Goal: Information Seeking & Learning: Find specific fact

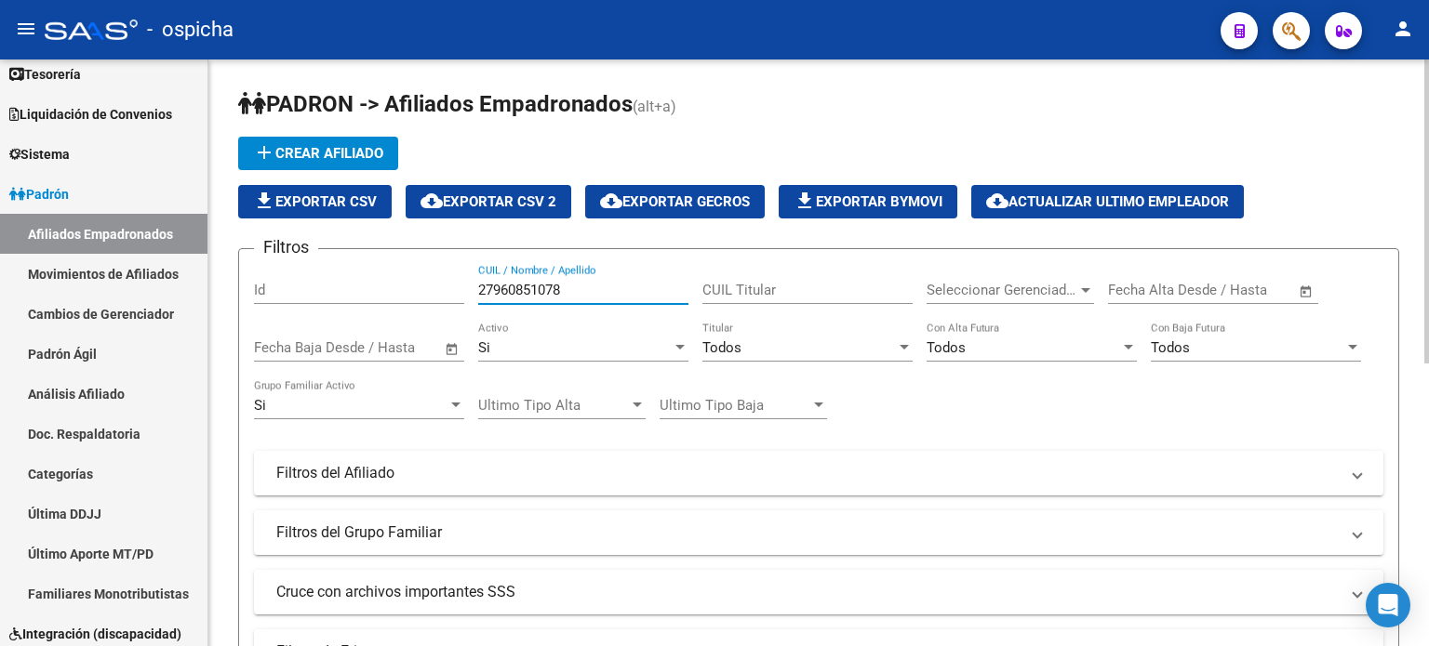
drag, startPoint x: 575, startPoint y: 286, endPoint x: 441, endPoint y: 286, distance: 133.9
click at [435, 286] on div "Filtros Id 27960851078 CUIL / Nombre / Apellido CUIL Titular Seleccionar Gerenc…" at bounding box center [818, 469] width 1129 height 410
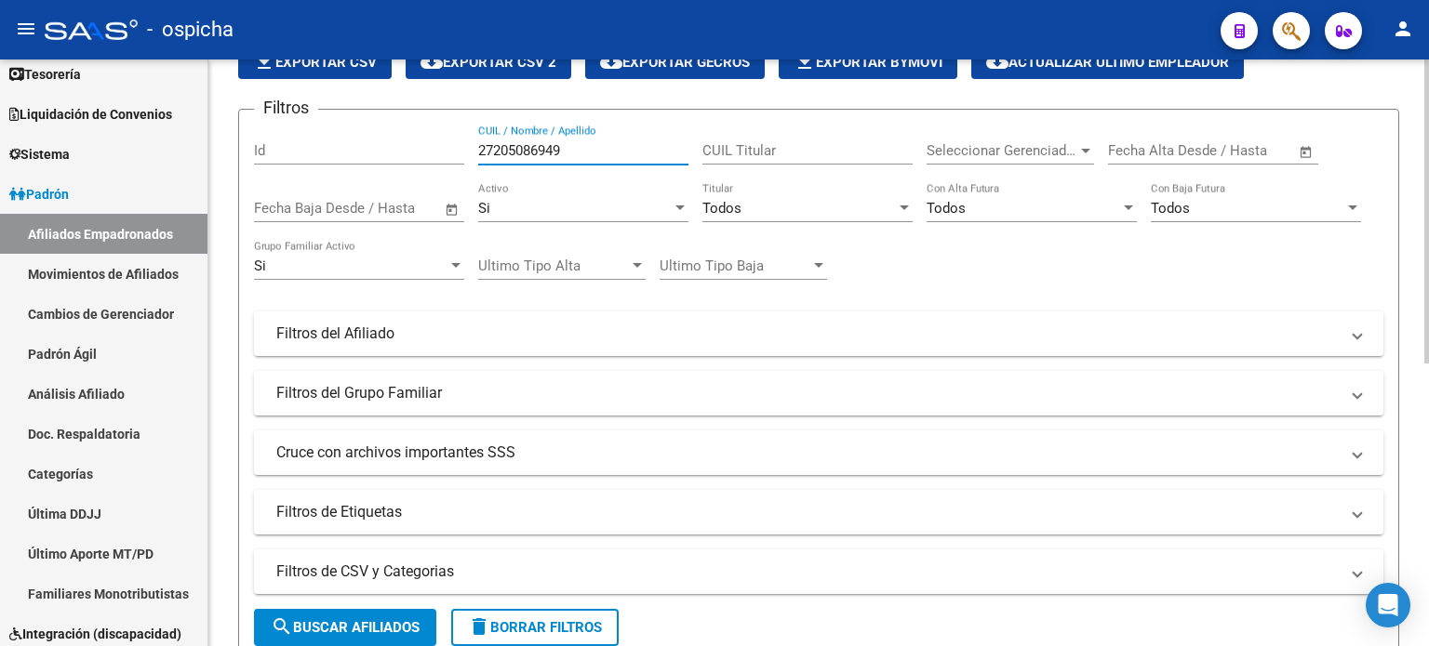
scroll to position [186, 0]
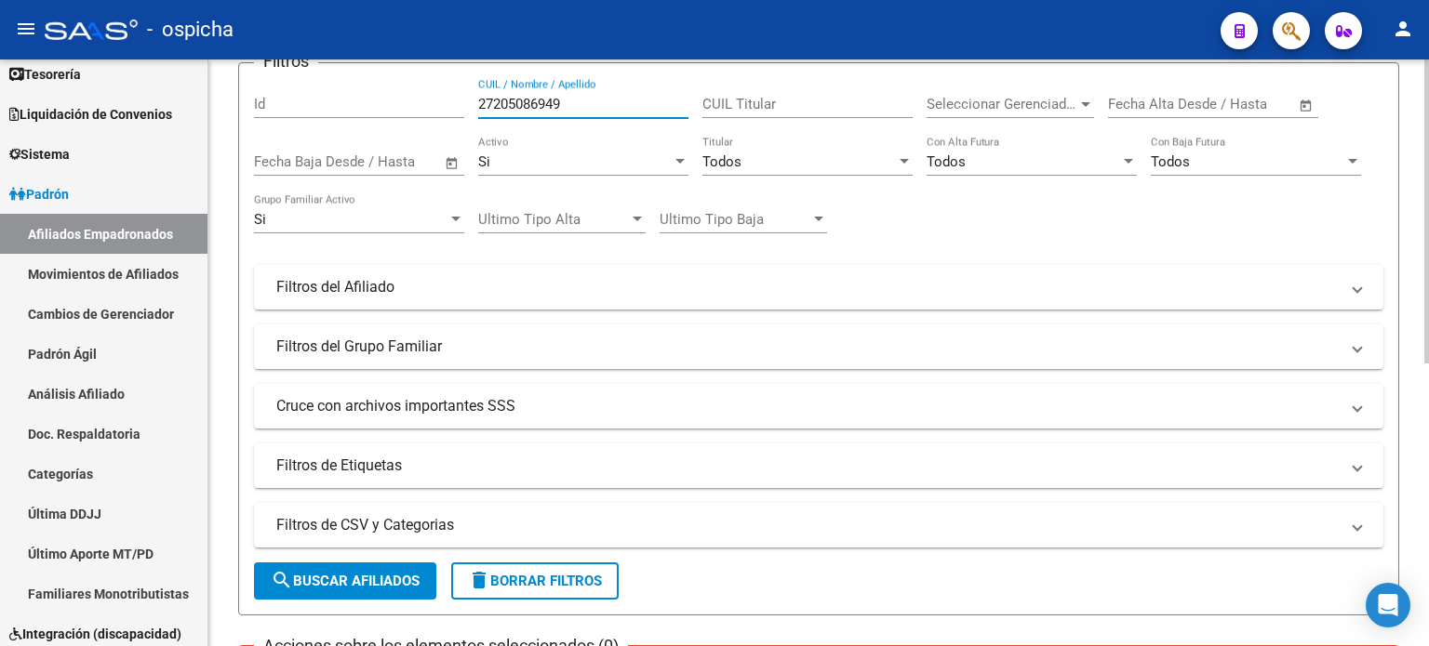
type input "27205086949"
click at [384, 581] on span "search Buscar Afiliados" at bounding box center [345, 581] width 149 height 17
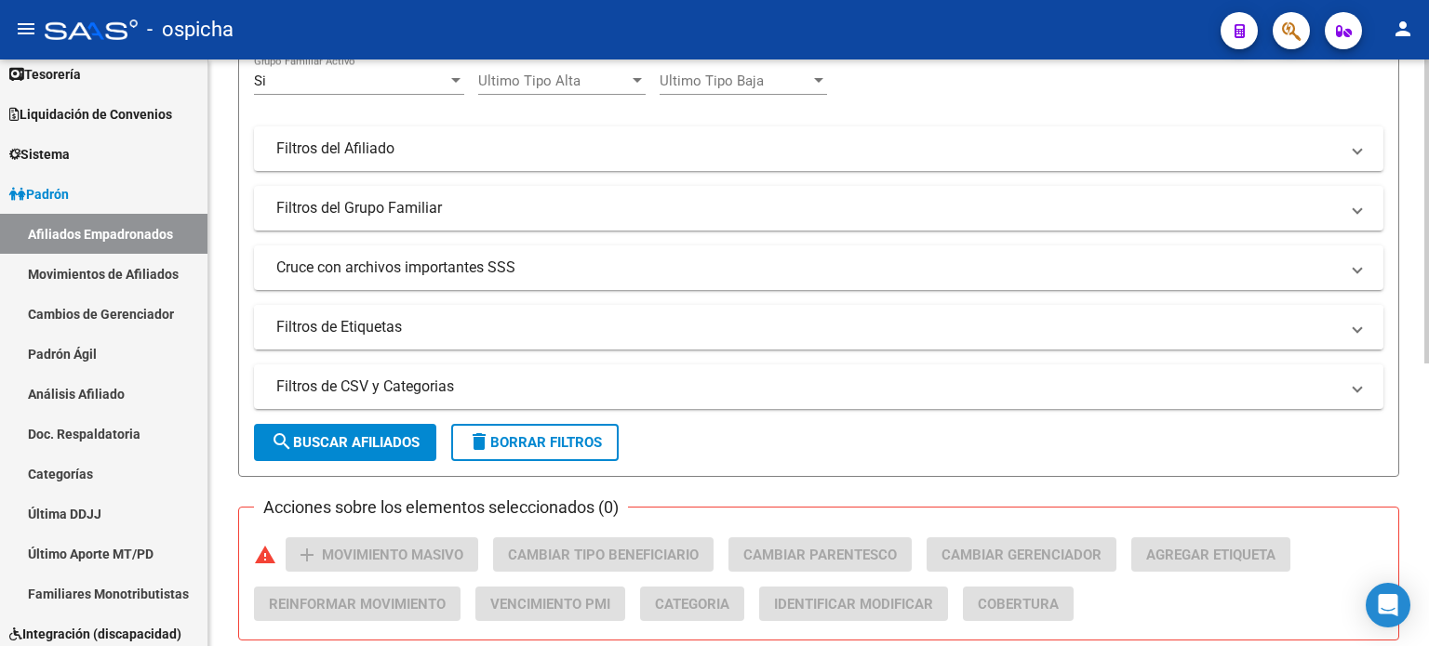
scroll to position [465, 0]
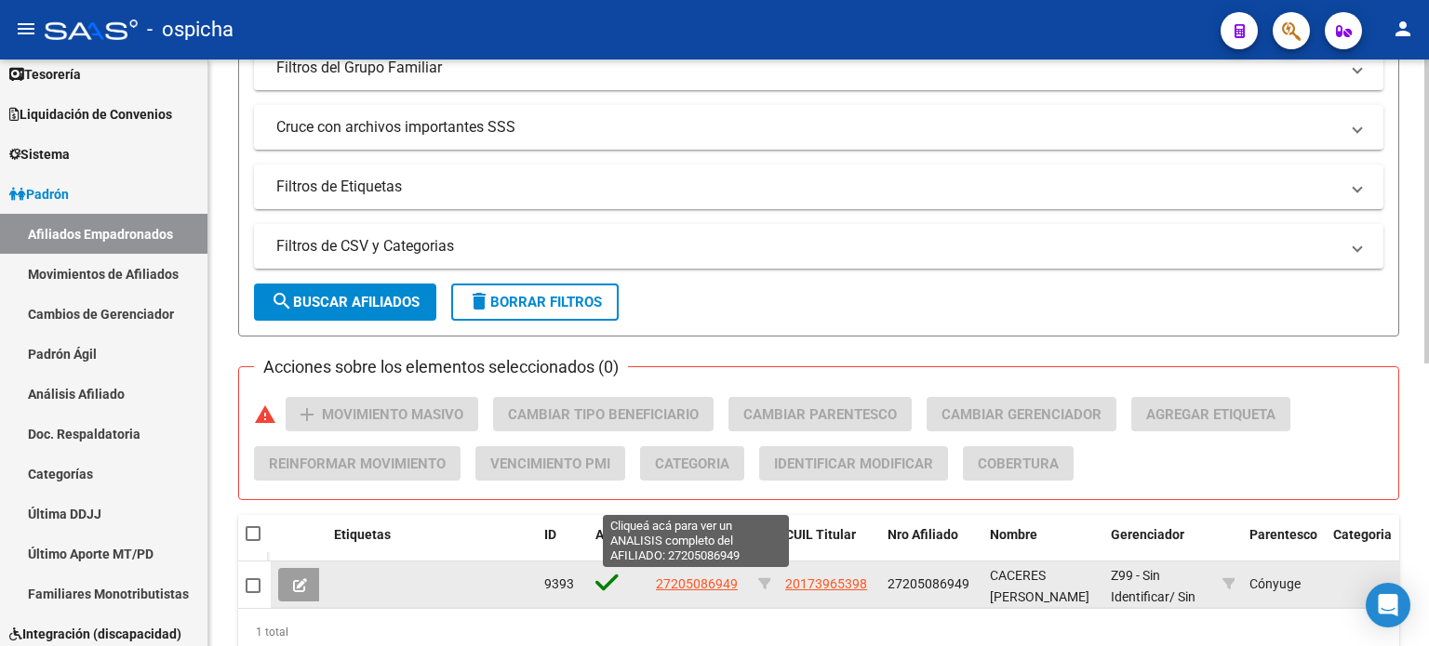
click at [688, 585] on span "27205086949" at bounding box center [697, 584] width 82 height 15
type textarea "27205086949"
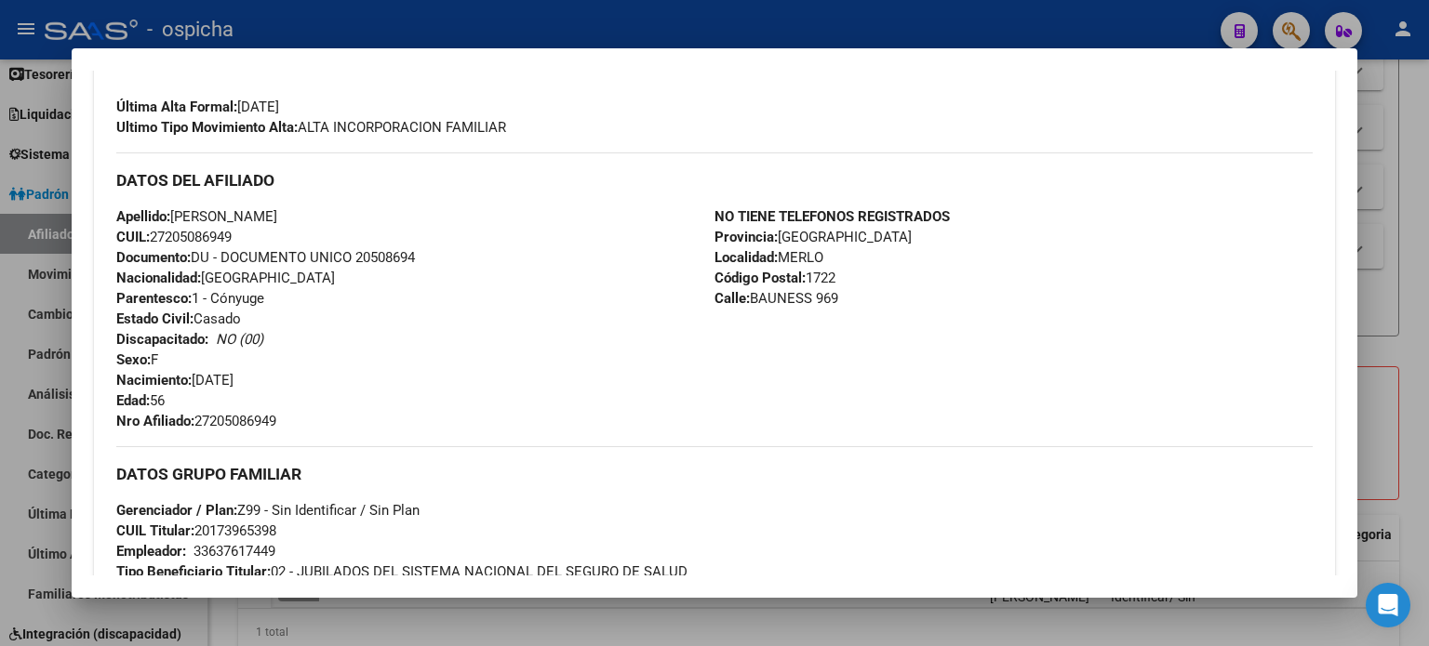
scroll to position [558, 0]
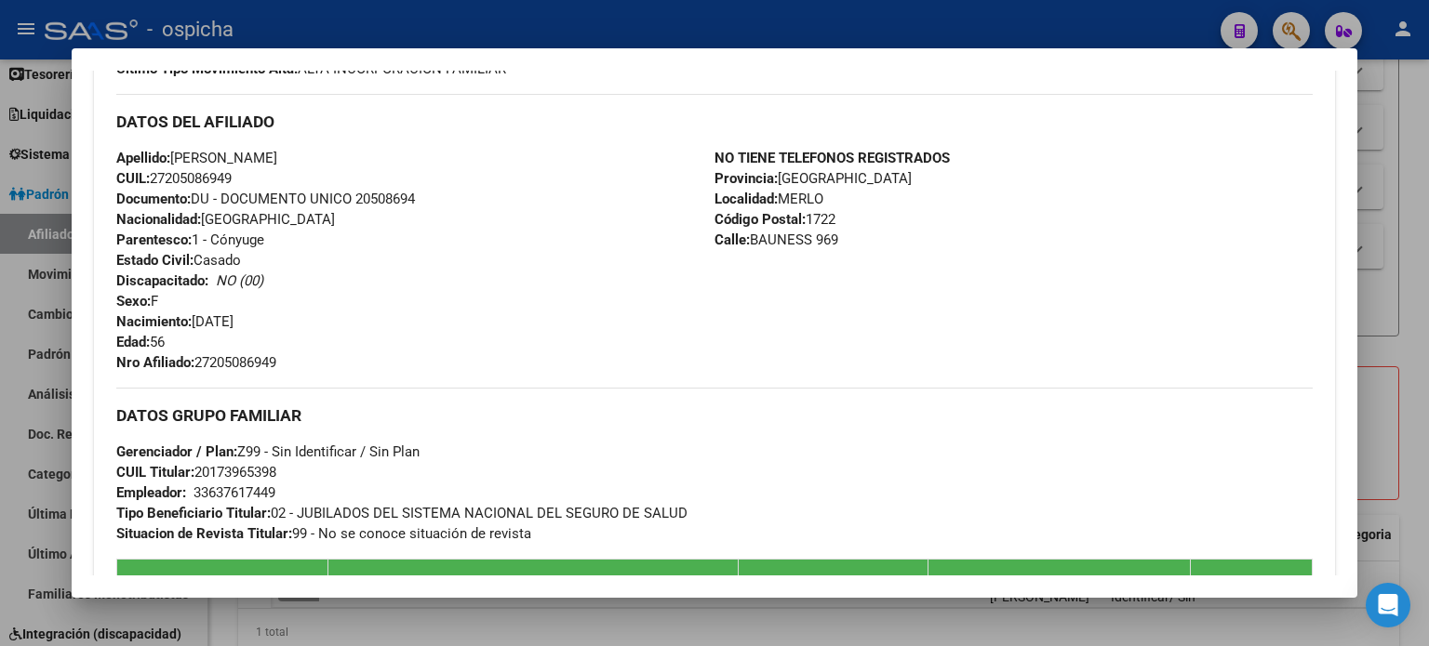
drag, startPoint x: 117, startPoint y: 121, endPoint x: 1057, endPoint y: 325, distance: 961.2
click at [1061, 325] on div "DATOS DEL AFILIADO Apellido: [PERSON_NAME] CUIL: 27205086949 Documento: DU - DO…" at bounding box center [714, 233] width 1196 height 279
copy div "DATOS DEL AFILIADO Apellido: [PERSON_NAME] CUIL: 27205086949 Documento: DU - DO…"
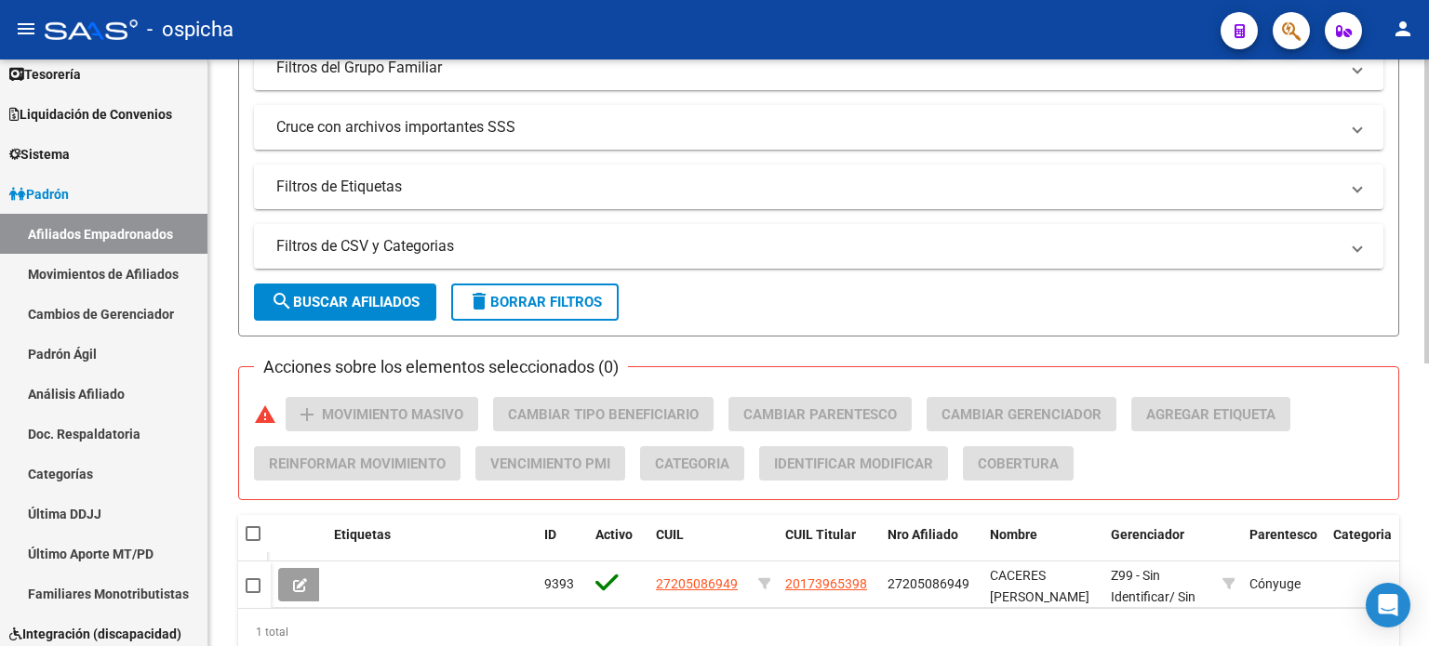
scroll to position [0, 0]
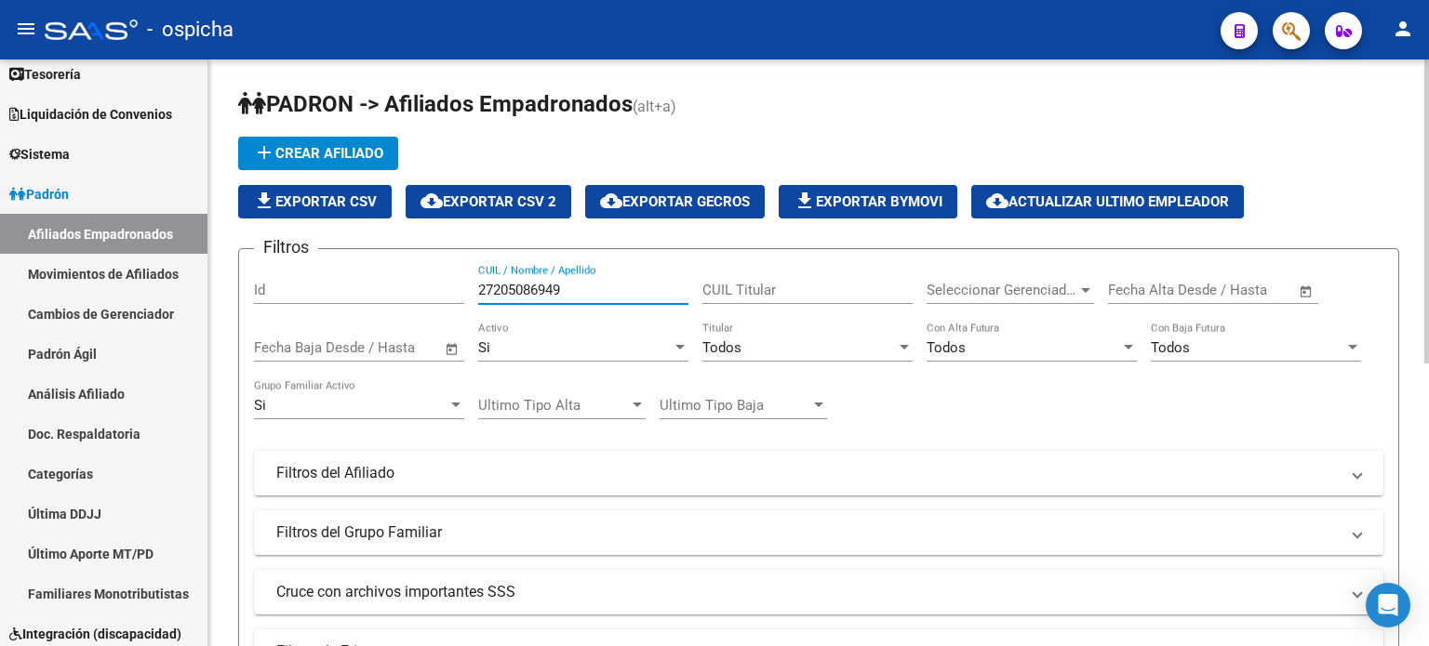
drag, startPoint x: 586, startPoint y: 293, endPoint x: 470, endPoint y: 297, distance: 116.3
click at [470, 297] on div "Filtros Id 27205086949 CUIL / Nombre / Apellido CUIL Titular Seleccionar Gerenc…" at bounding box center [818, 469] width 1129 height 410
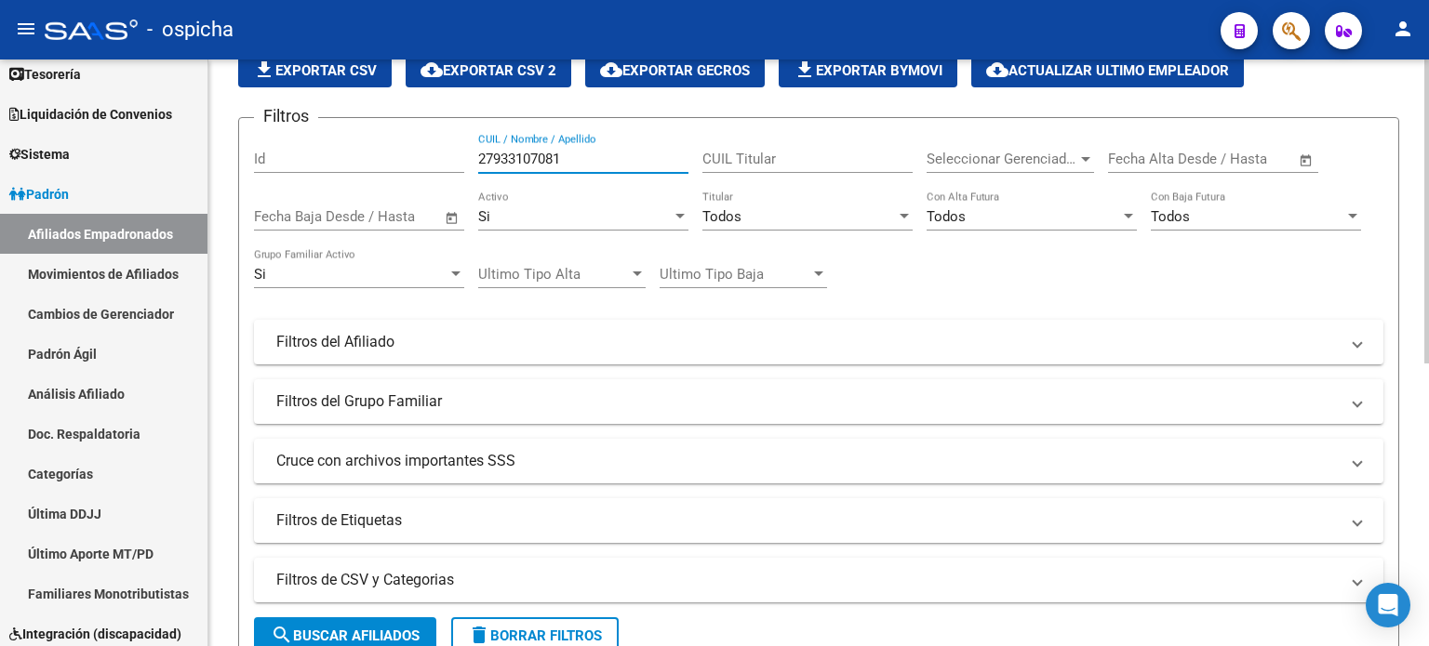
scroll to position [372, 0]
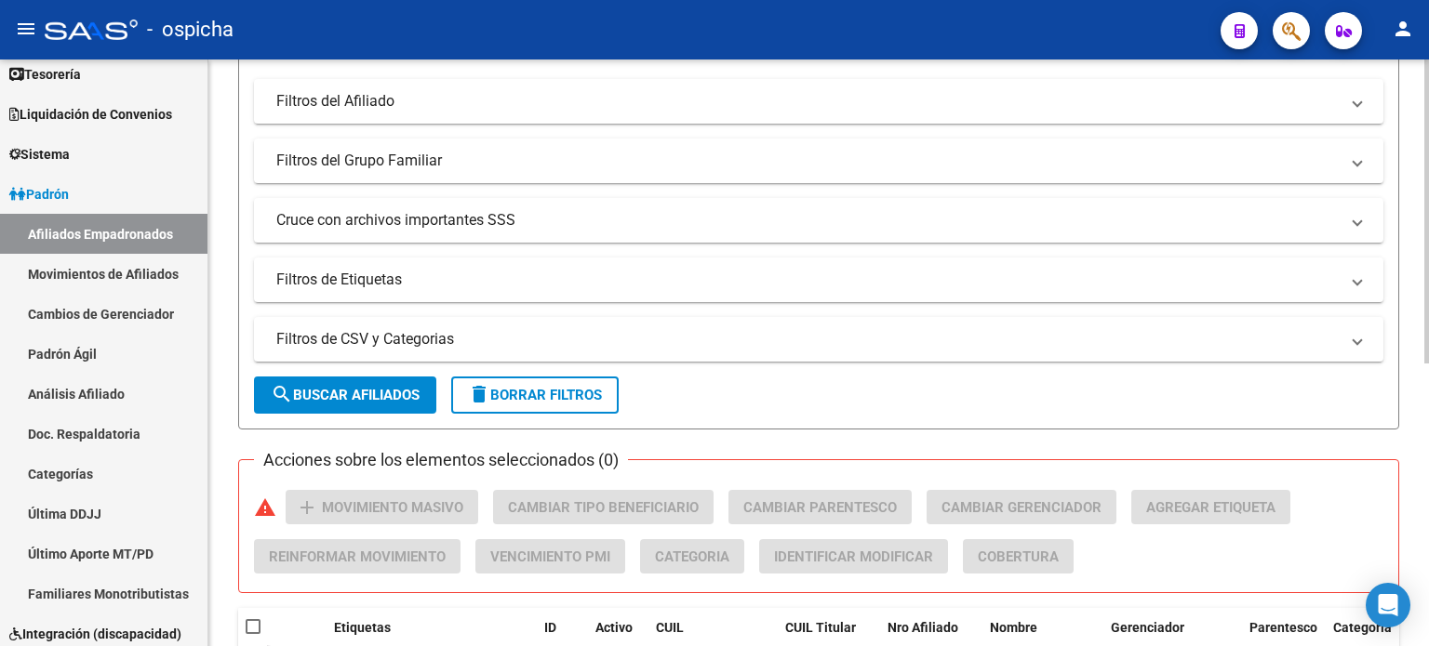
type input "27933107081"
click at [388, 412] on button "search Buscar Afiliados" at bounding box center [345, 395] width 182 height 37
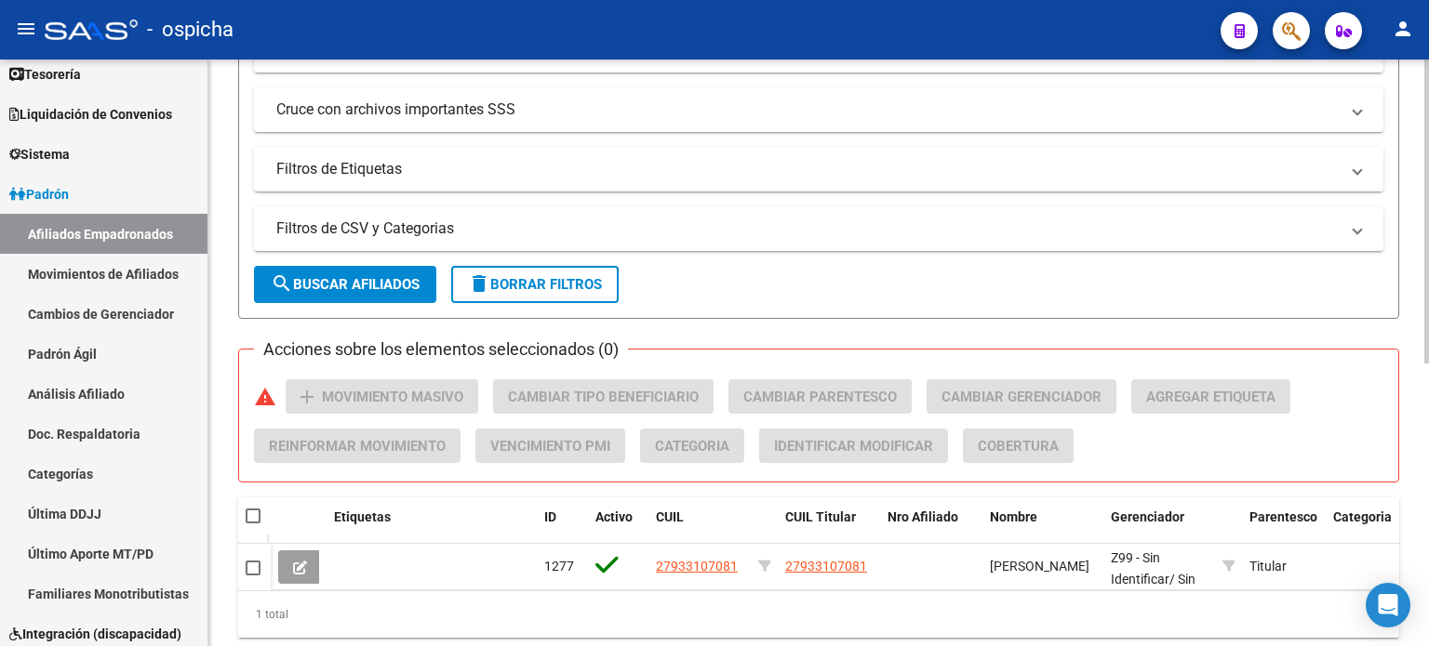
scroll to position [545, 0]
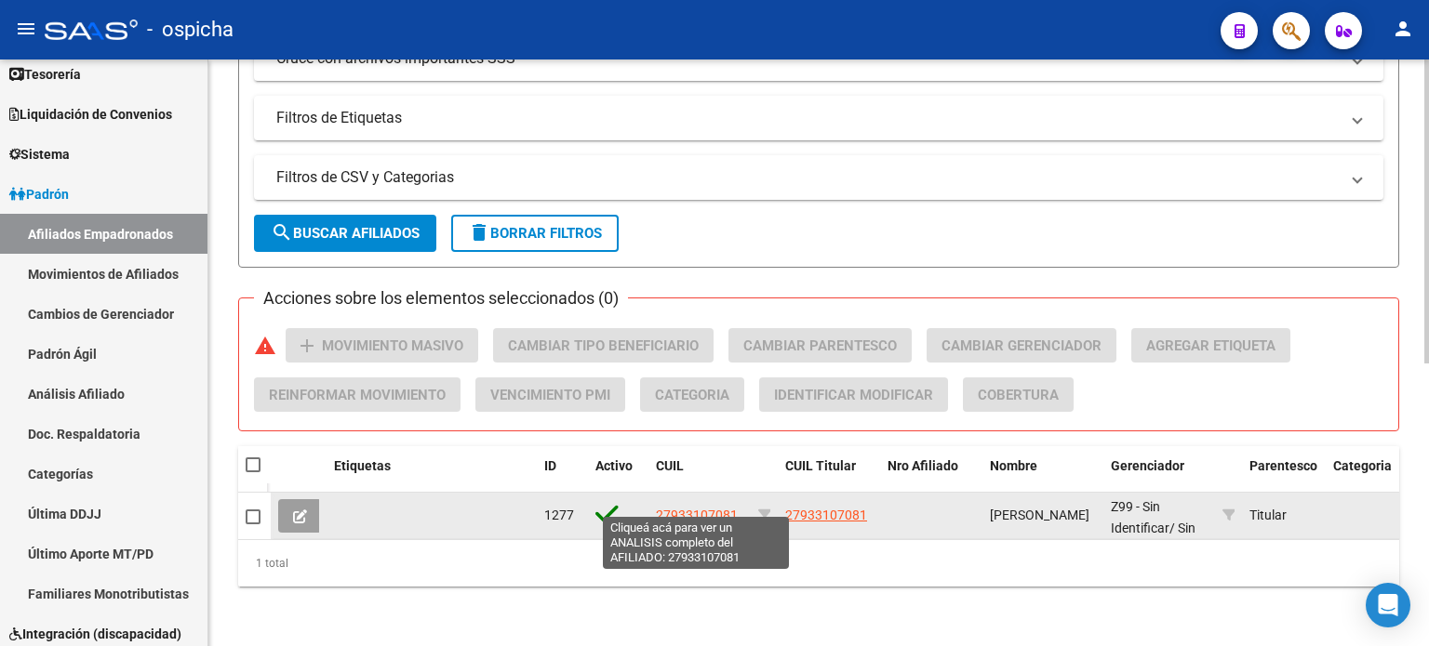
click at [678, 508] on span "27933107081" at bounding box center [697, 515] width 82 height 15
type textarea "27933107081"
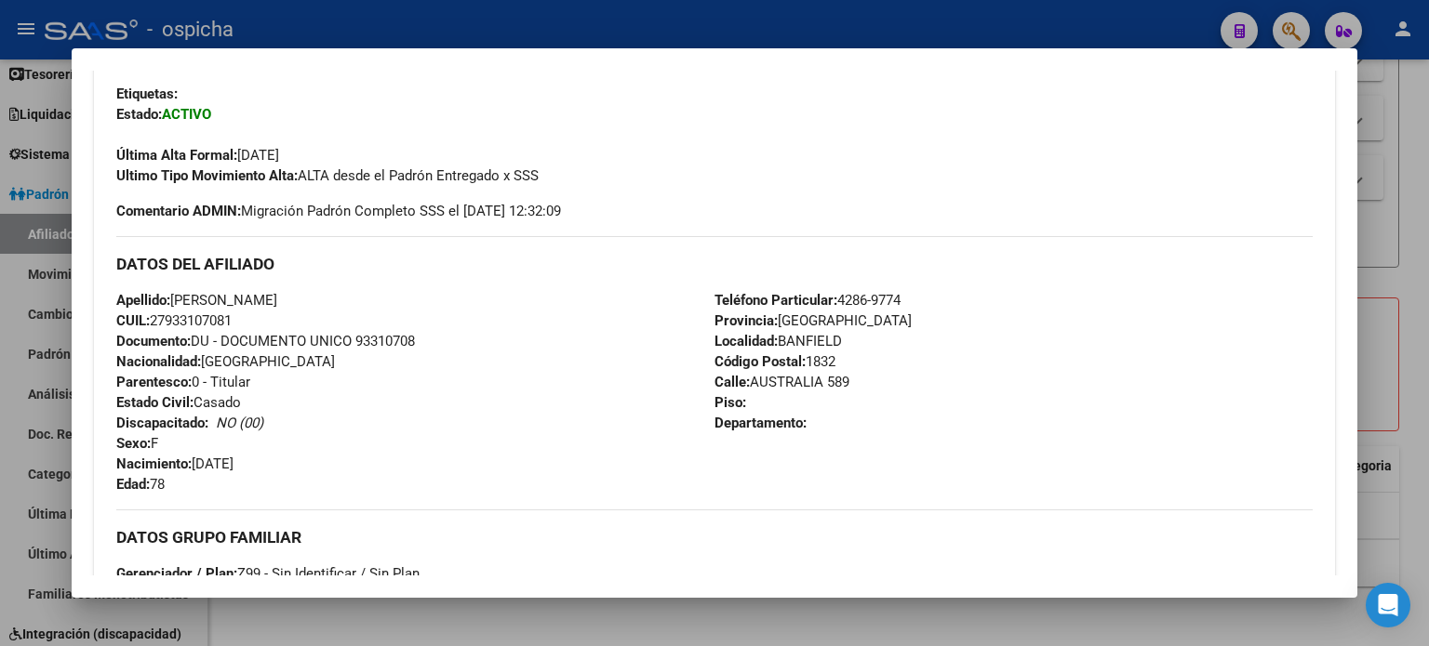
scroll to position [465, 0]
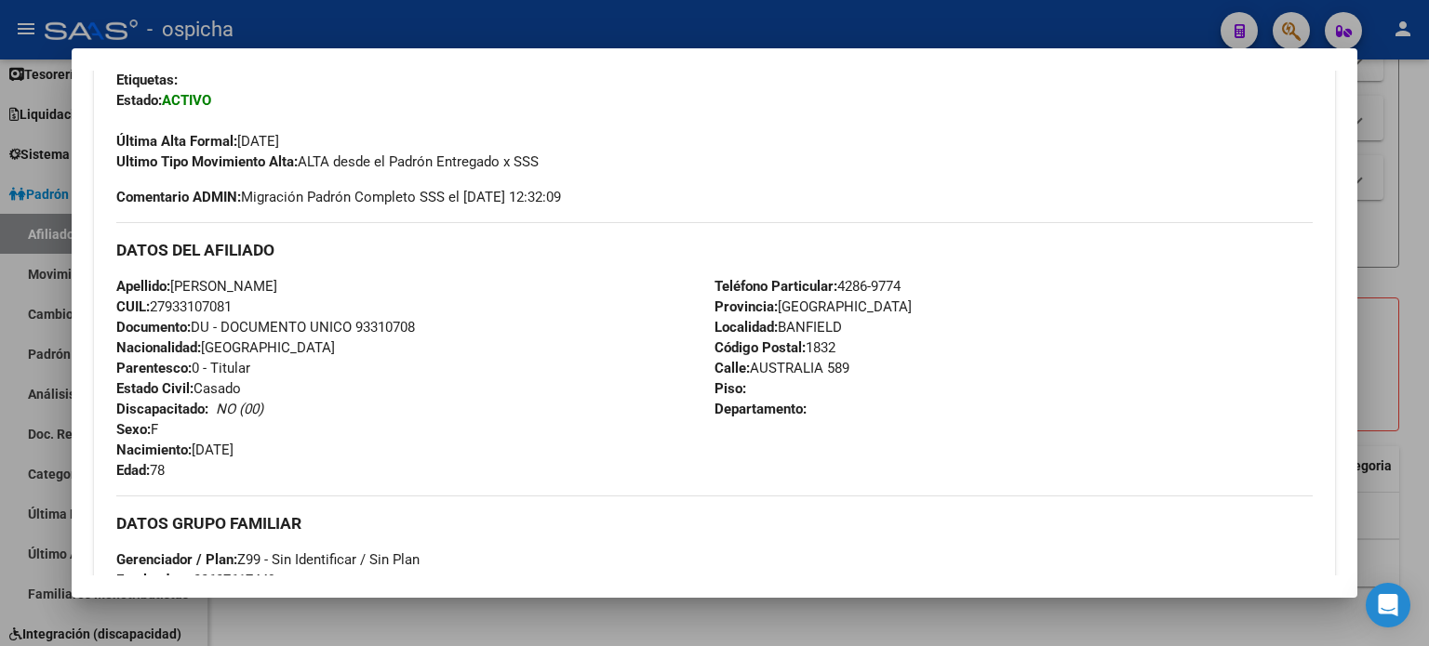
drag, startPoint x: 118, startPoint y: 248, endPoint x: 845, endPoint y: 390, distance: 740.0
click at [993, 432] on div "DATOS DEL AFILIADO Apellido: [PERSON_NAME]: 27933107081 Documento: DU - DOCUMEN…" at bounding box center [714, 351] width 1196 height 259
copy div "DATOS DEL AFILIADO Apellido: [PERSON_NAME]: 27933107081 Documento: DU - DOCUMEN…"
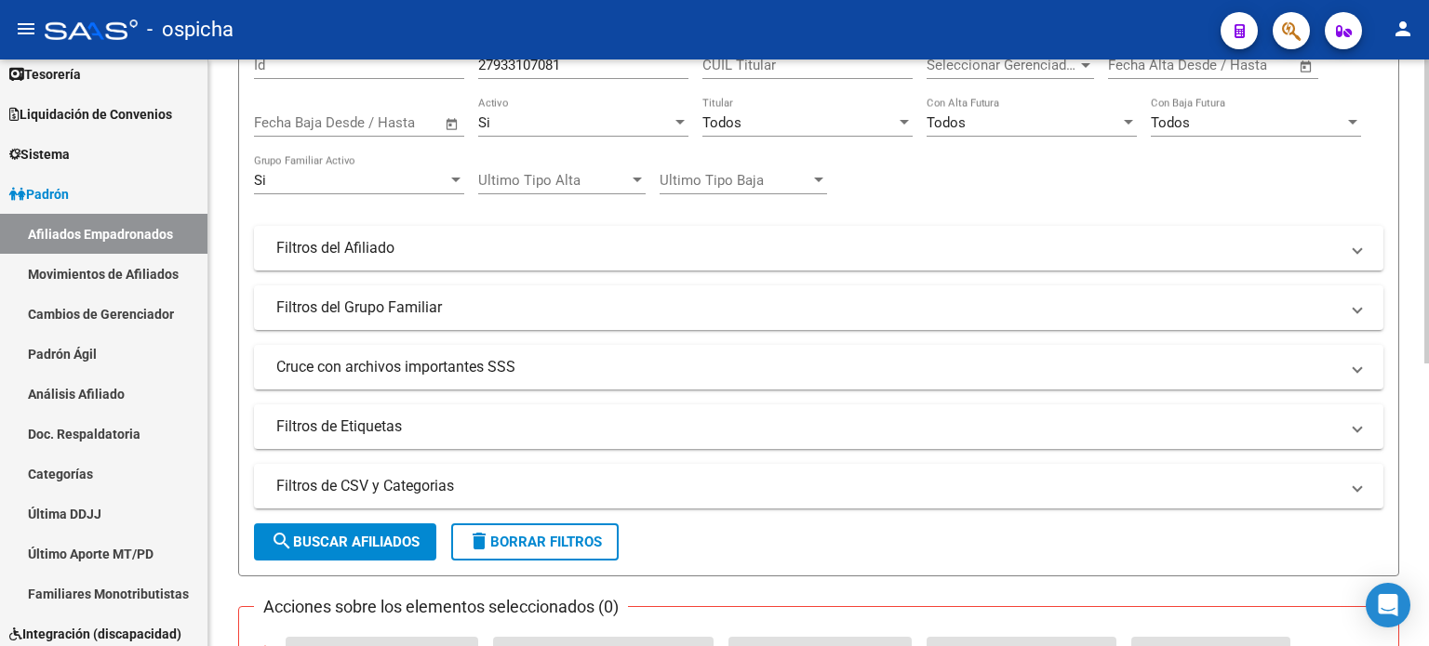
scroll to position [0, 0]
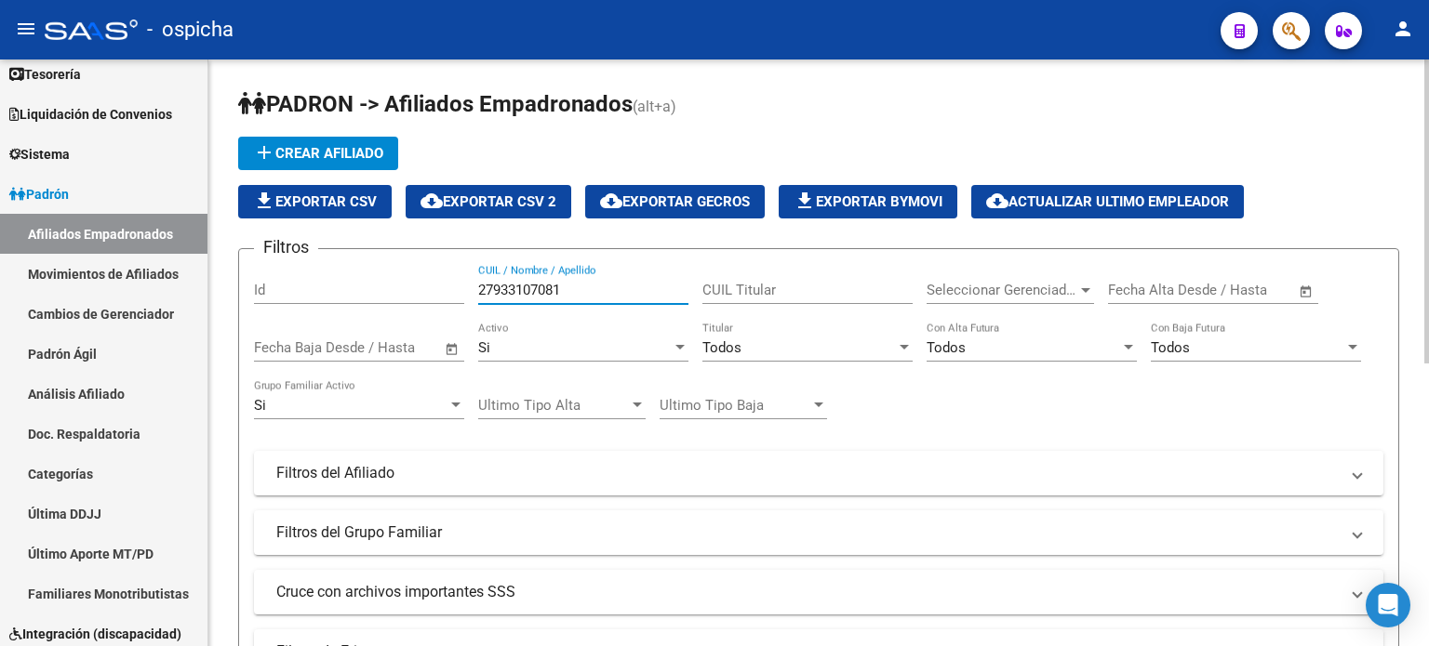
drag, startPoint x: 595, startPoint y: 289, endPoint x: 442, endPoint y: 289, distance: 153.5
click at [442, 289] on div "Filtros Id 27933107081 CUIL / Nombre / Apellido CUIL Titular Seleccionar Gerenc…" at bounding box center [818, 469] width 1129 height 410
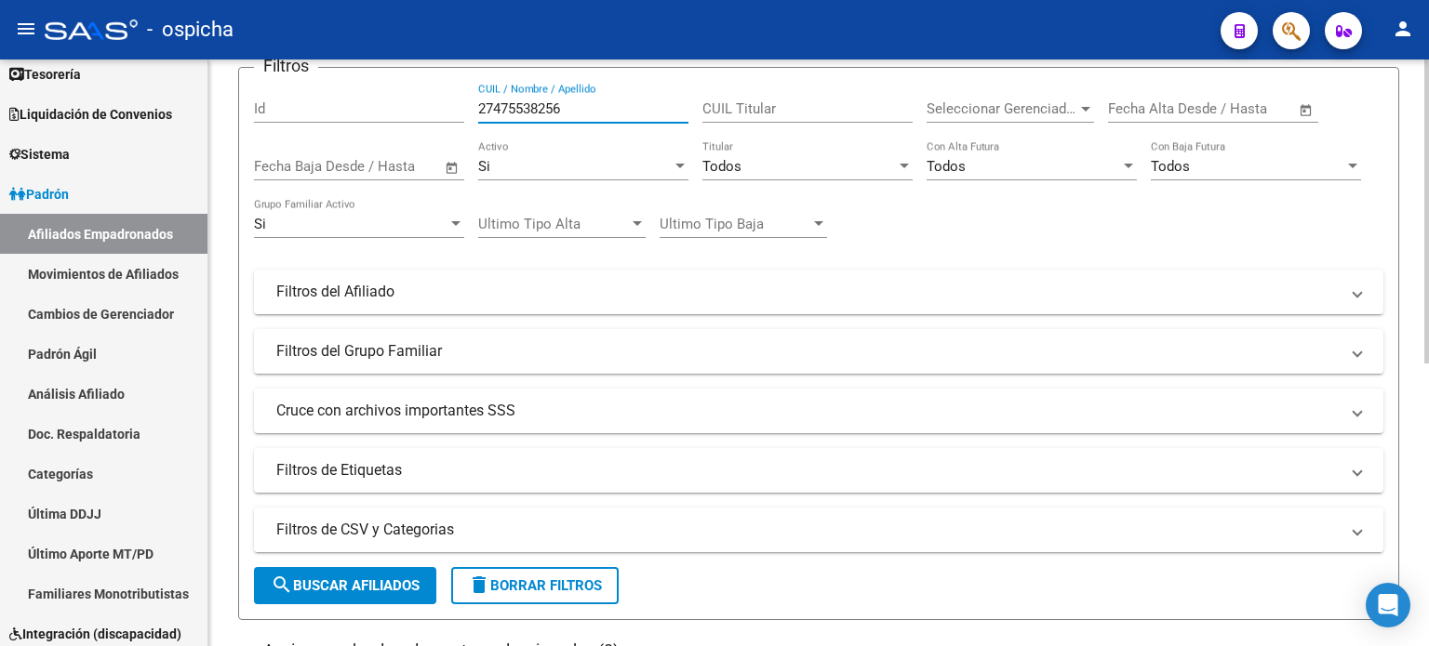
scroll to position [372, 0]
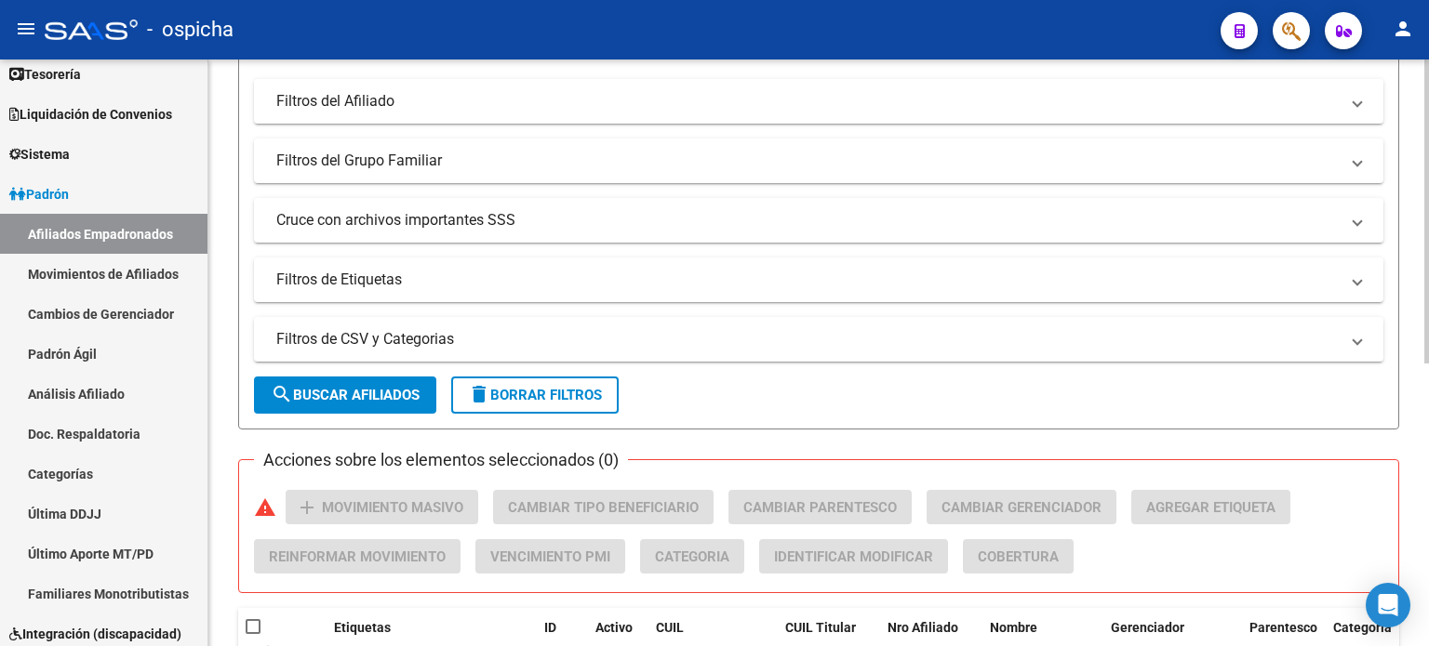
click at [402, 389] on span "search Buscar Afiliados" at bounding box center [345, 395] width 149 height 17
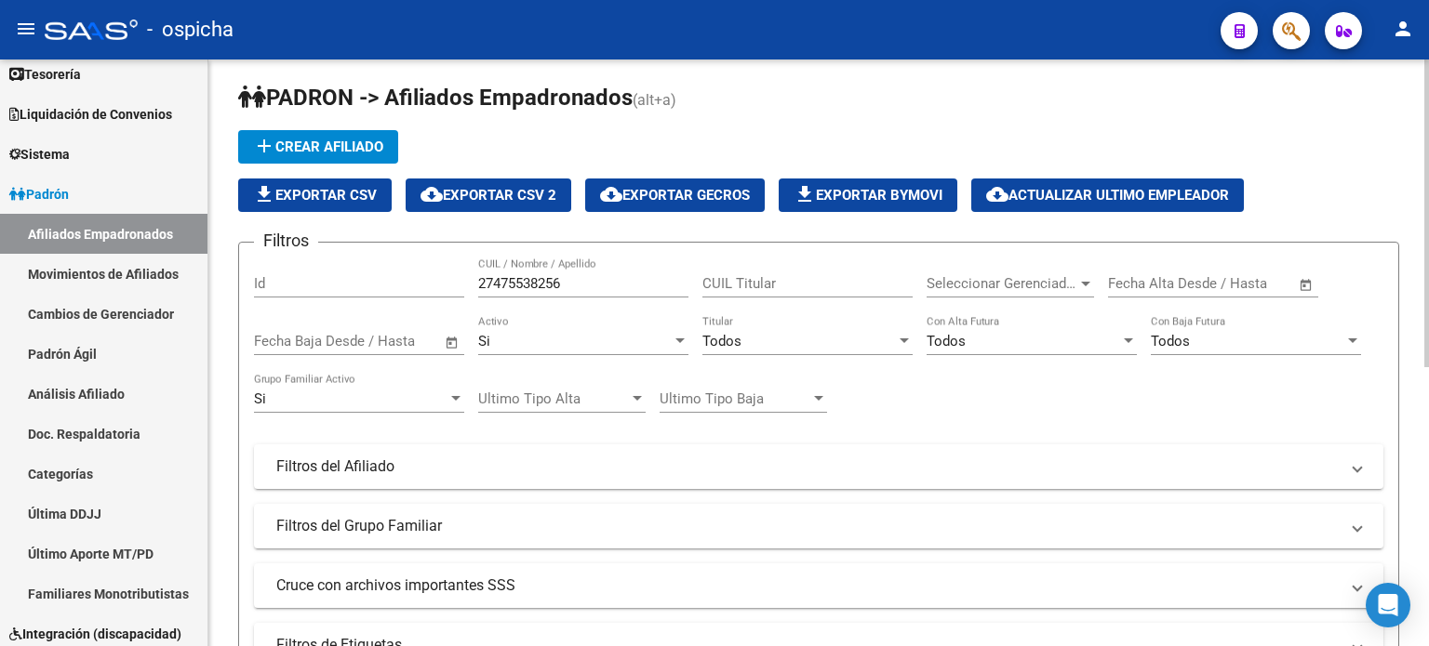
scroll to position [0, 0]
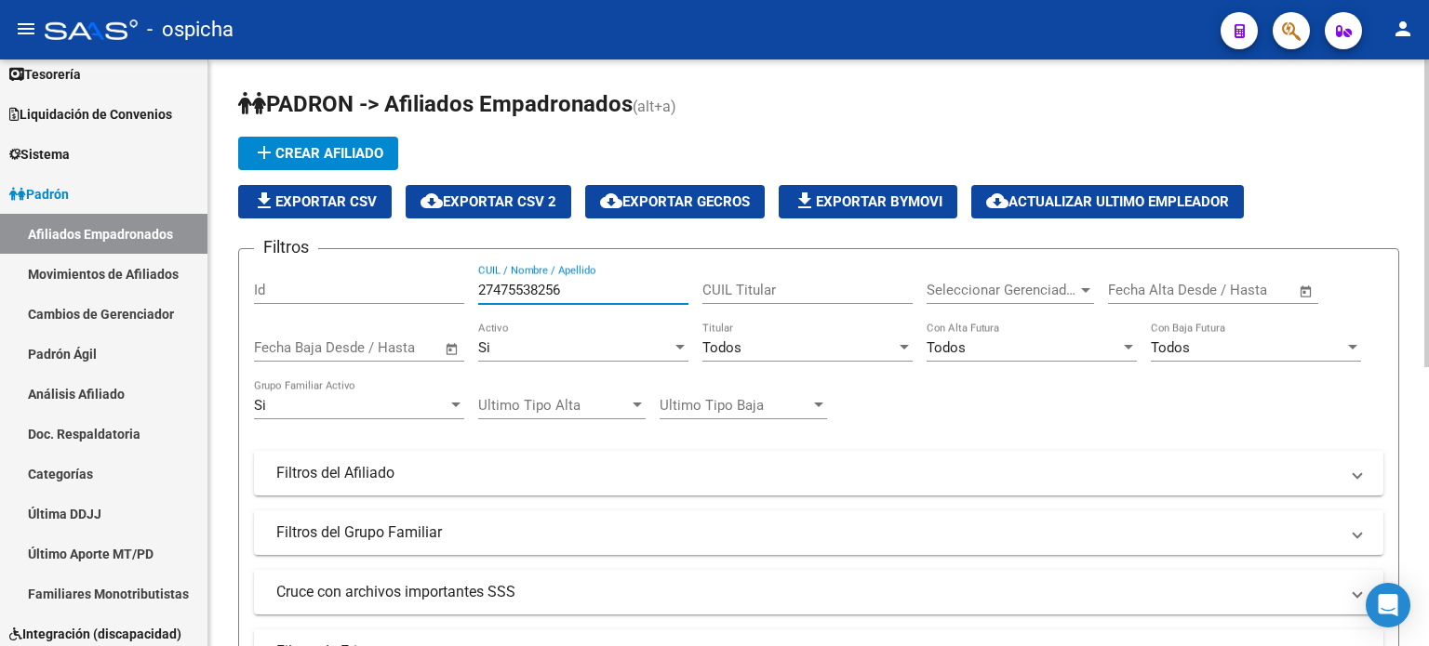
drag, startPoint x: 546, startPoint y: 297, endPoint x: 465, endPoint y: 298, distance: 80.9
click at [465, 298] on div "Filtros Id 27475538256 CUIL / Nombre / Apellido CUIL Titular Seleccionar Gerenc…" at bounding box center [818, 469] width 1129 height 410
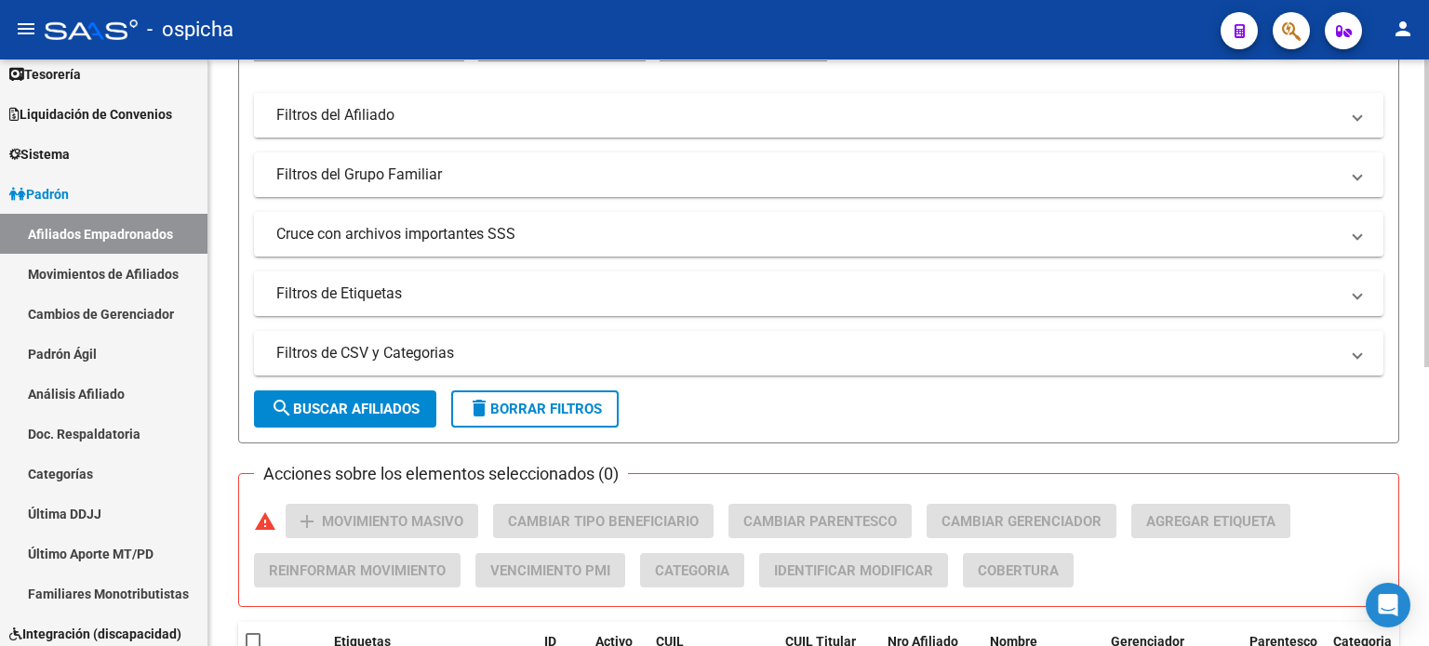
scroll to position [465, 0]
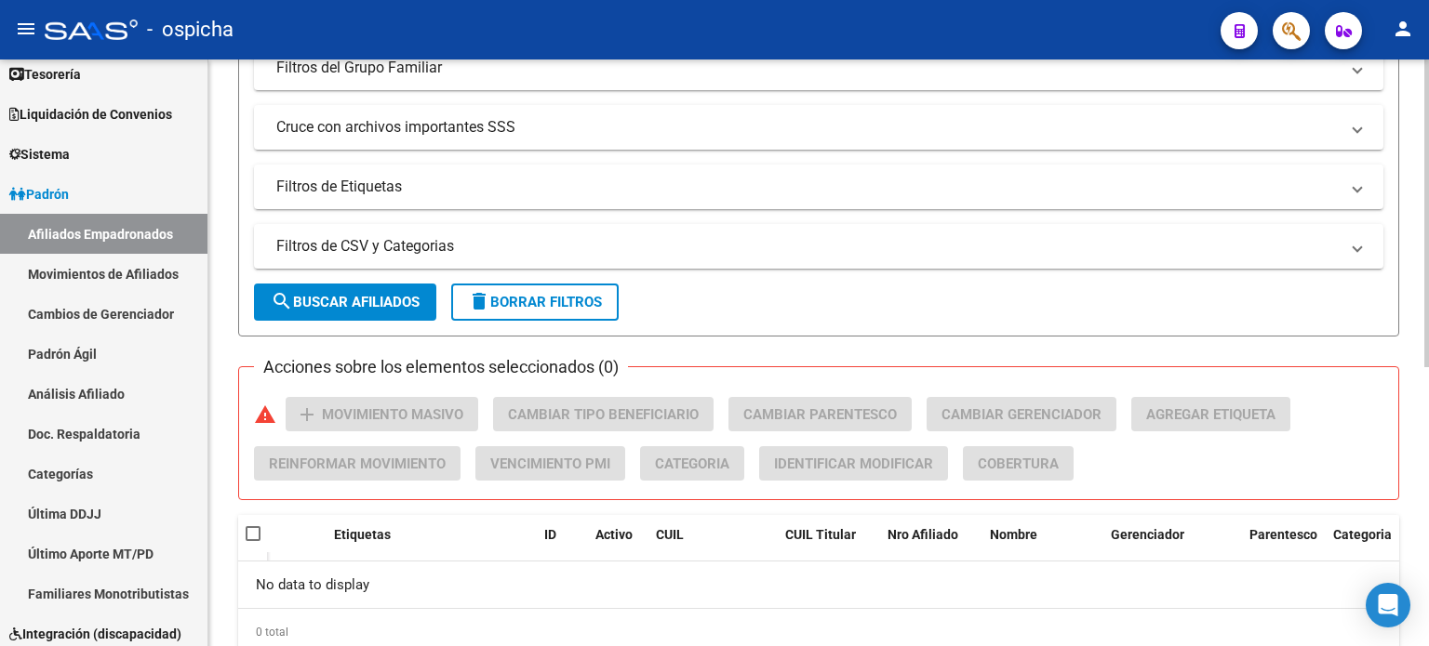
type input "27282276785"
click at [389, 273] on form "Filtros Id 27282276785 CUIL / Nombre / Apellido CUIL Titular Seleccionar Gerenc…" at bounding box center [818, 59] width 1161 height 553
click at [383, 300] on span "search Buscar Afiliados" at bounding box center [345, 302] width 149 height 17
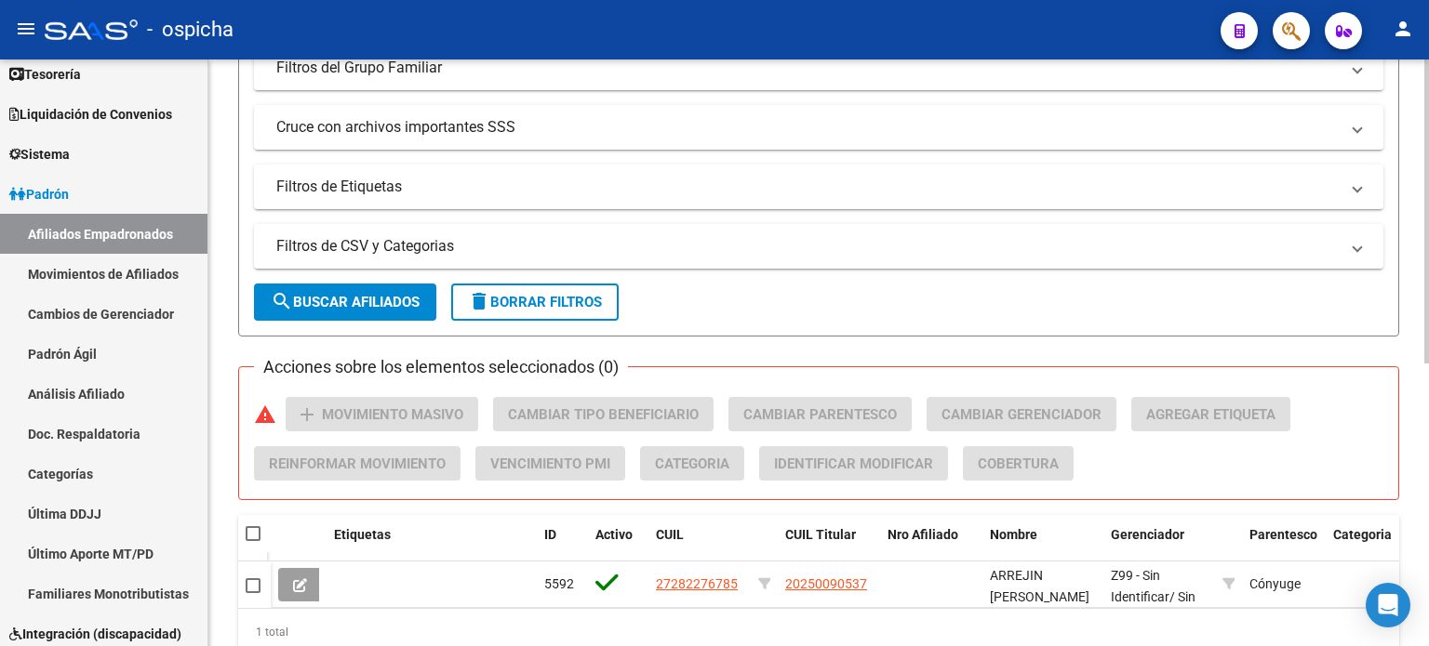
scroll to position [545, 0]
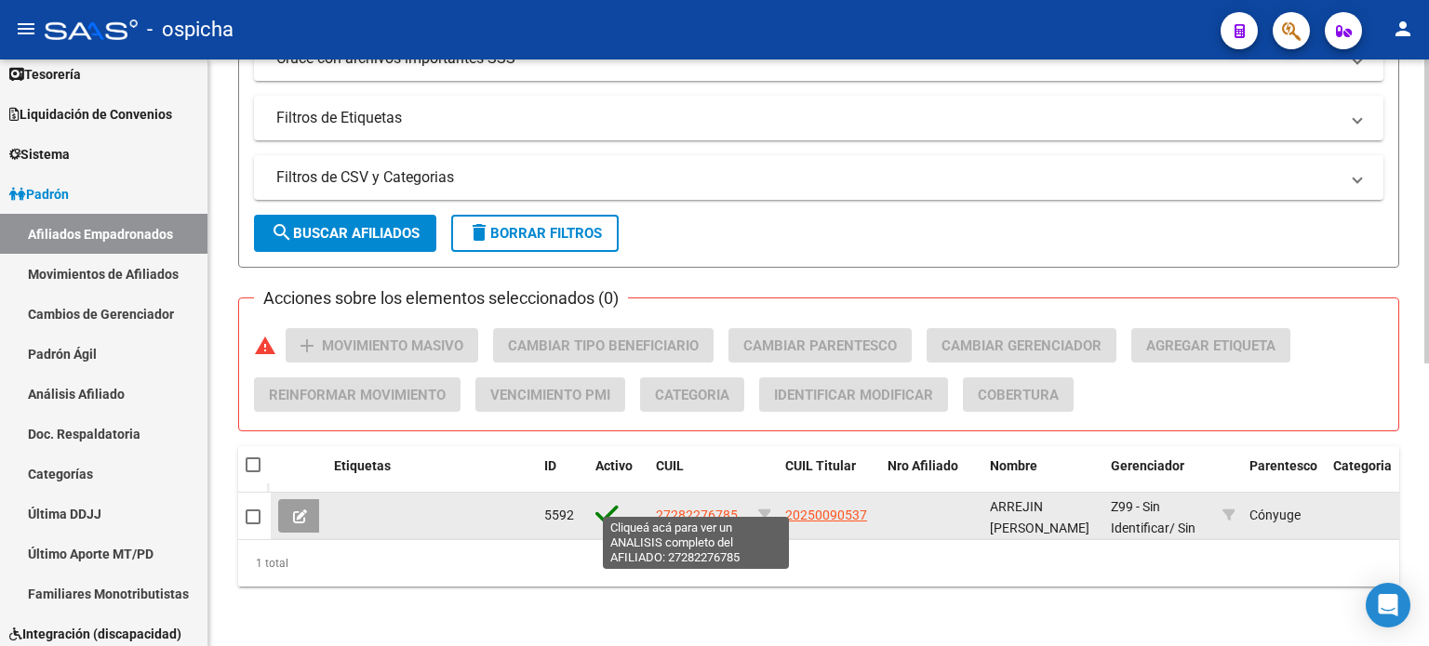
click at [707, 508] on span "27282276785" at bounding box center [697, 515] width 82 height 15
type textarea "27282276785"
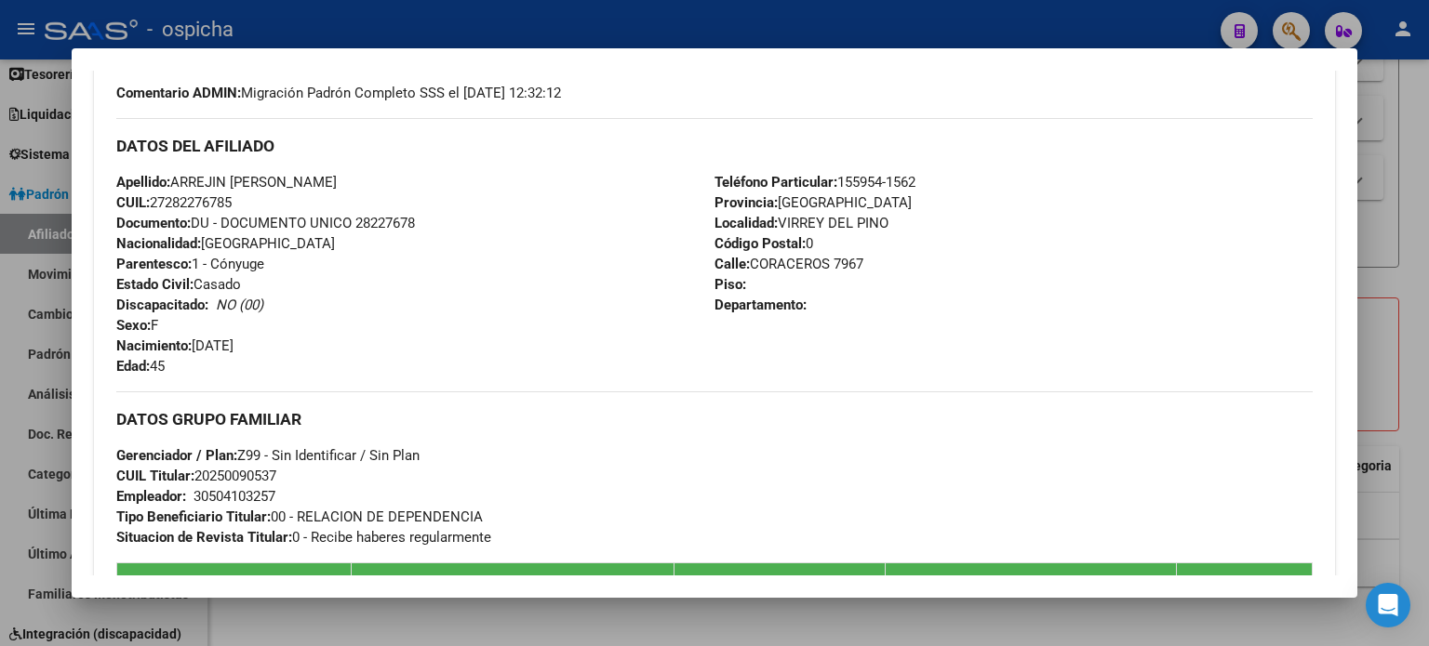
scroll to position [558, 0]
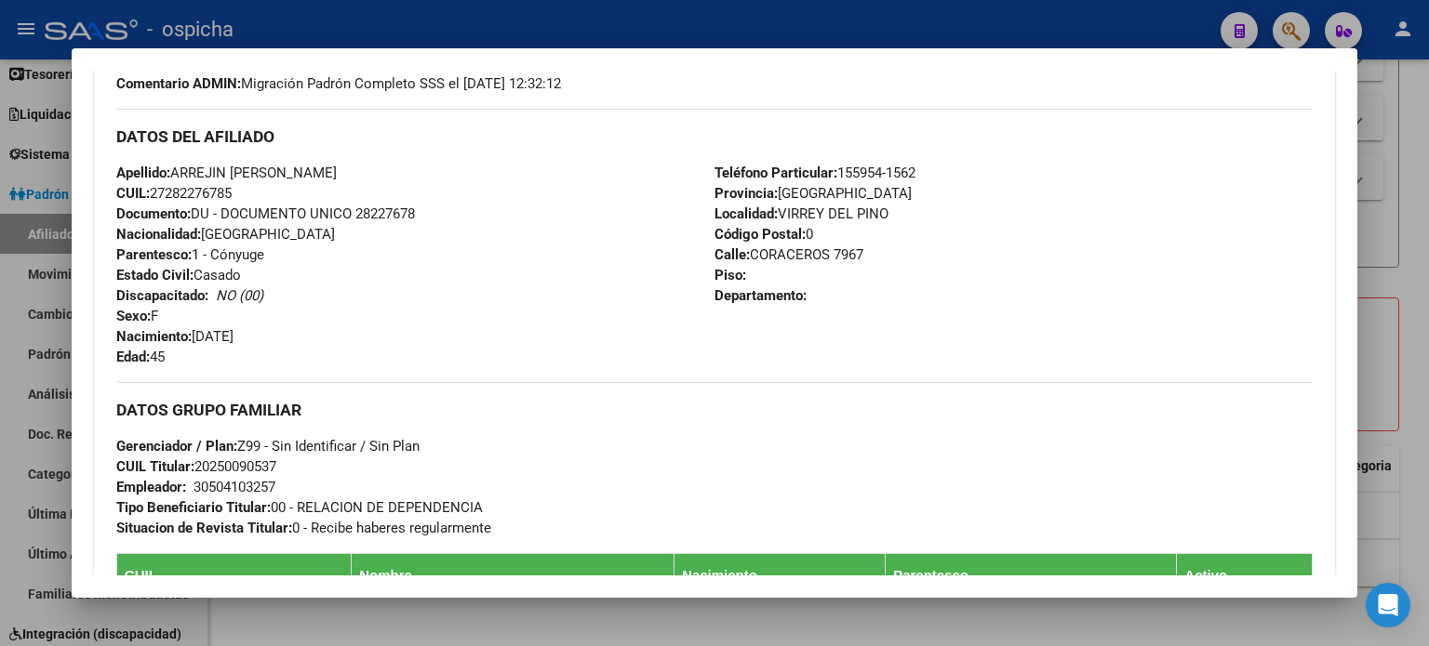
drag, startPoint x: 115, startPoint y: 137, endPoint x: 898, endPoint y: 336, distance: 807.1
click at [898, 336] on div "DATOS DEL AFILIADO Apellido: ARREJIN [PERSON_NAME]: 27282276785 Documento: DU -…" at bounding box center [714, 238] width 1196 height 259
copy div "DATOS DEL AFILIADO Apellido: ARREJIN [PERSON_NAME]: 27282276785 Documento: DU -…"
